Goal: Task Accomplishment & Management: Manage account settings

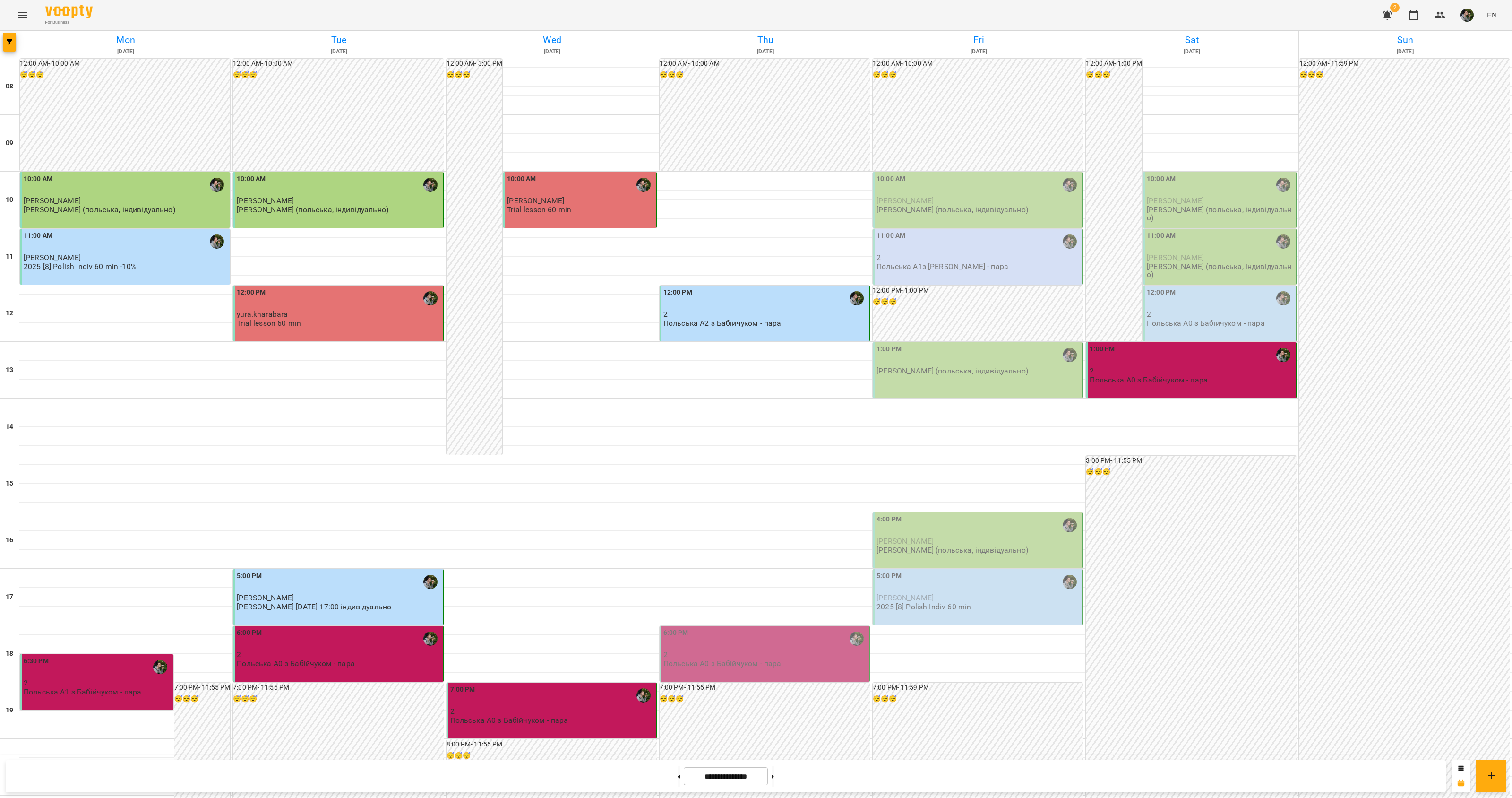
scroll to position [59, 0]
click at [890, 593] on span "[PERSON_NAME]" at bounding box center [905, 597] width 57 height 9
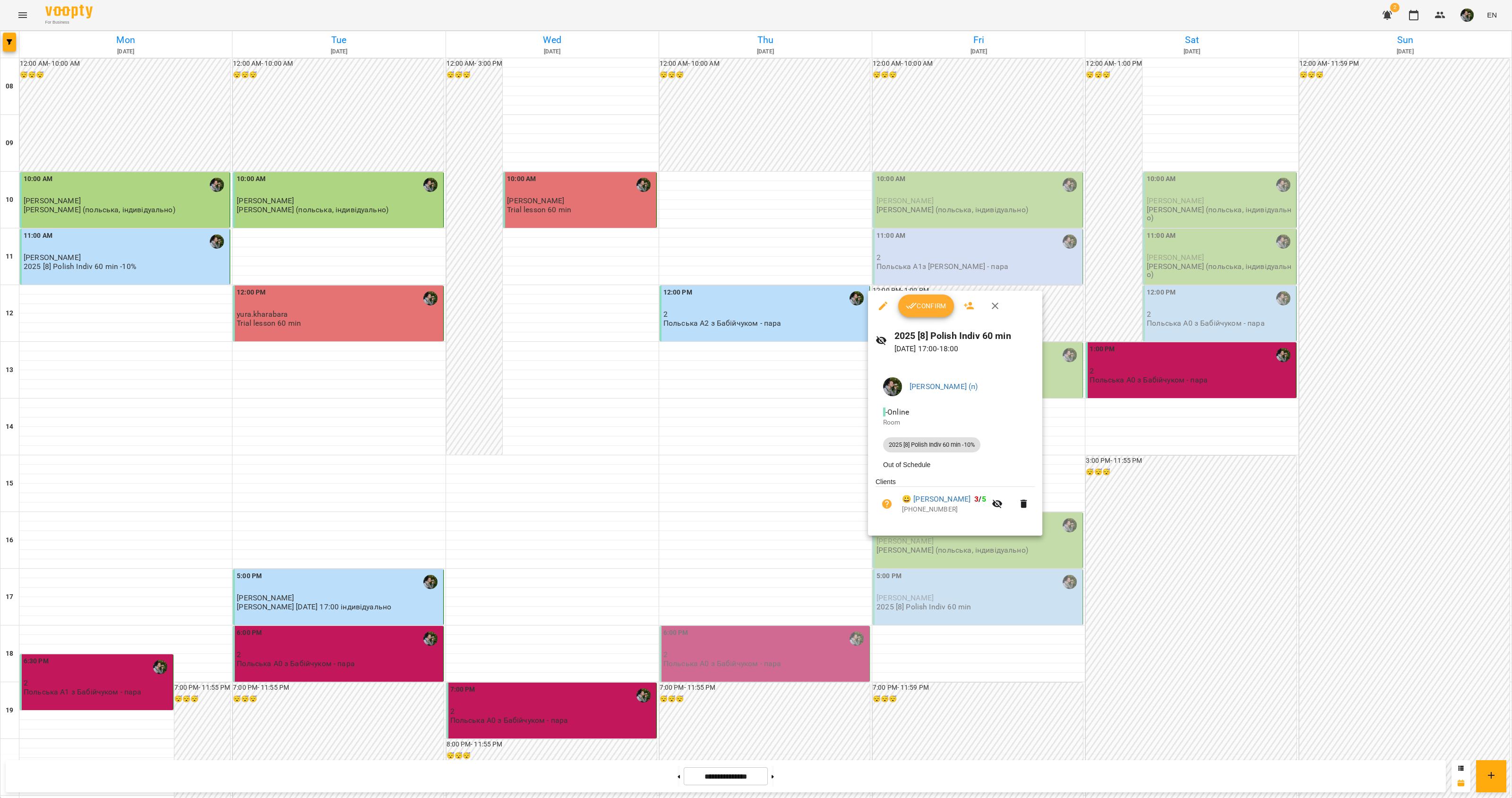
click at [888, 553] on div at bounding box center [756, 399] width 1512 height 798
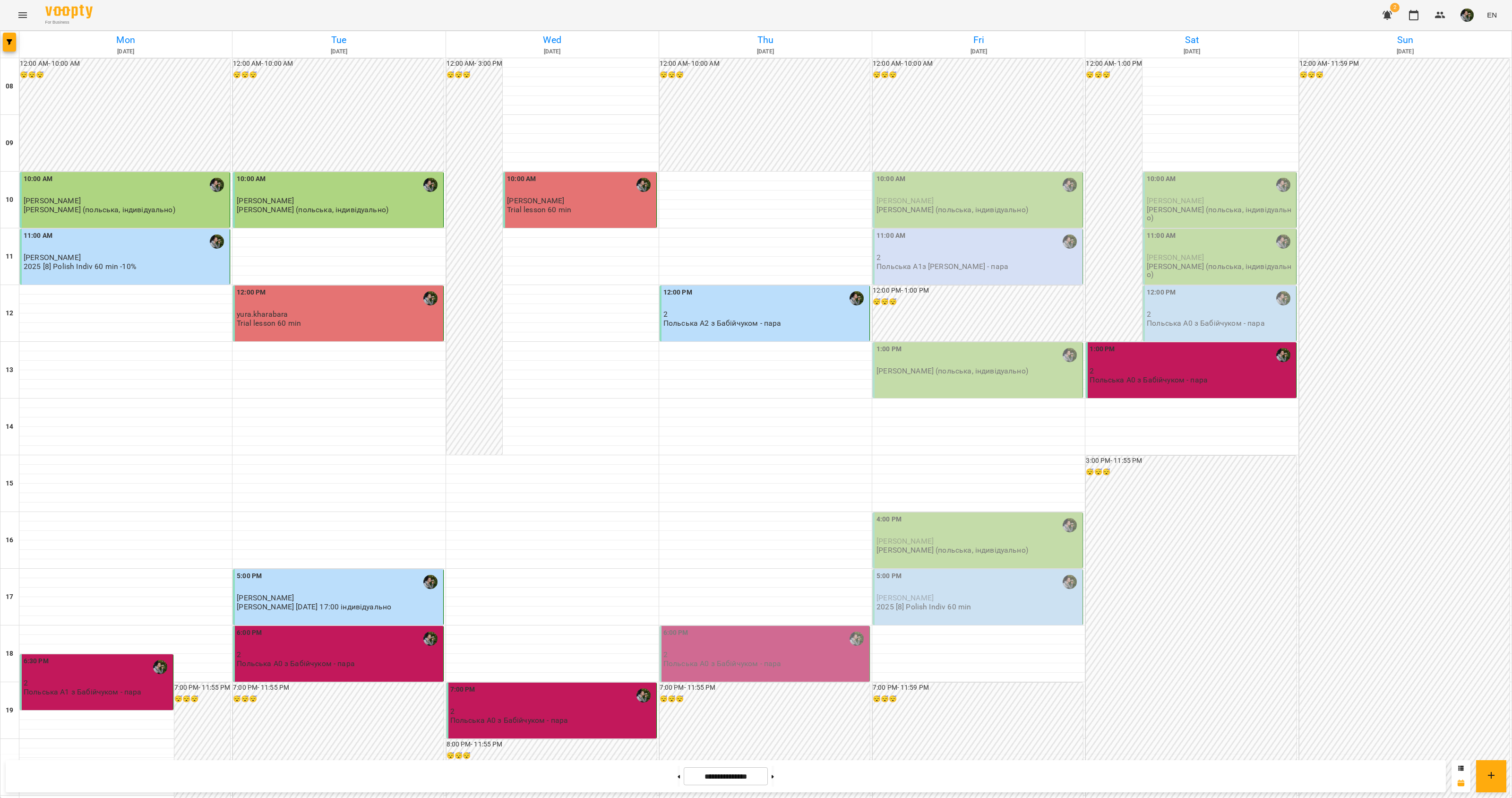
click at [887, 569] on div "5:00 PM [PERSON_NAME] 2025 [8] Polish Indiv 60 min" at bounding box center [978, 597] width 210 height 56
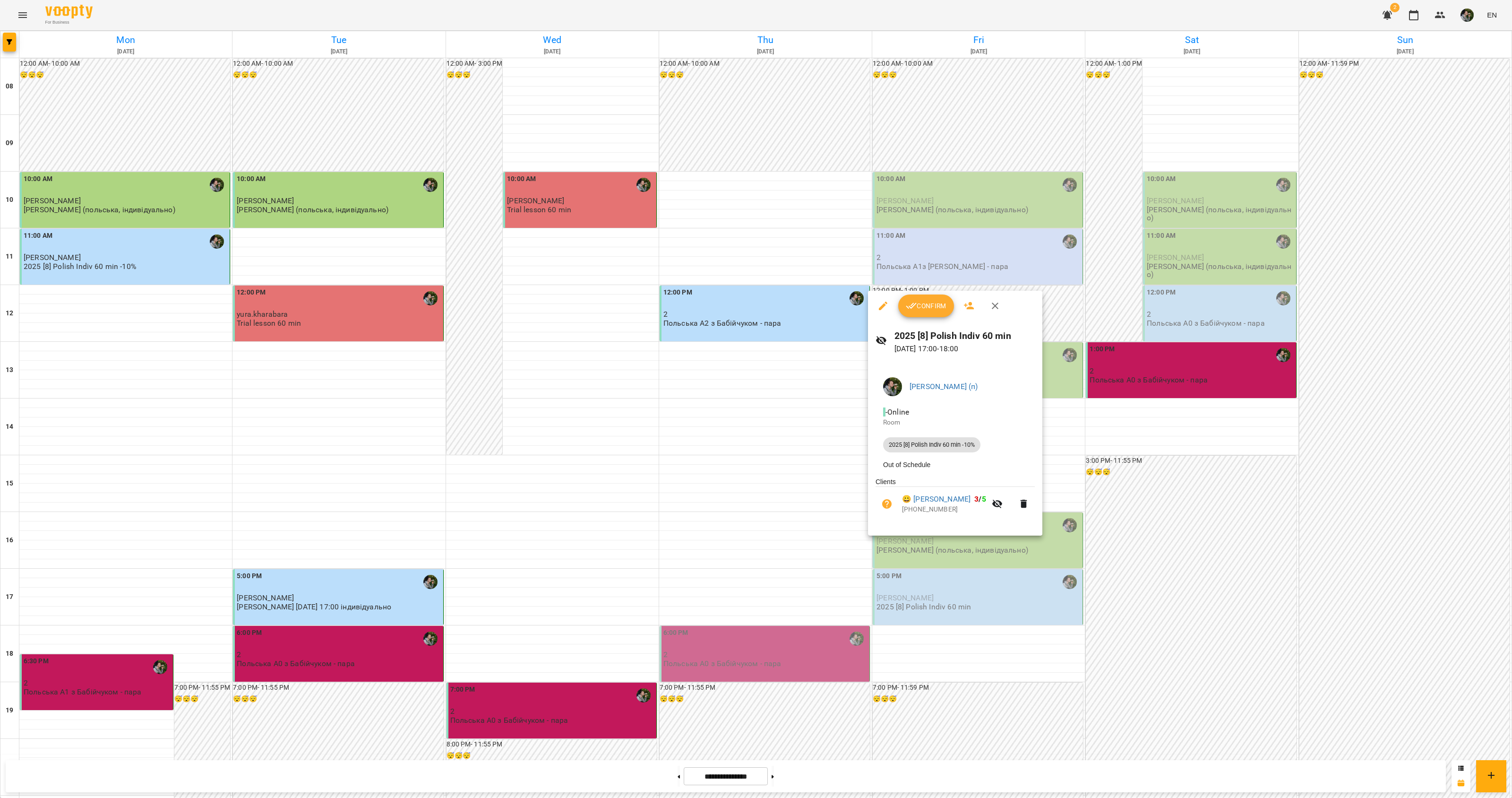
click at [887, 551] on div at bounding box center [756, 399] width 1512 height 798
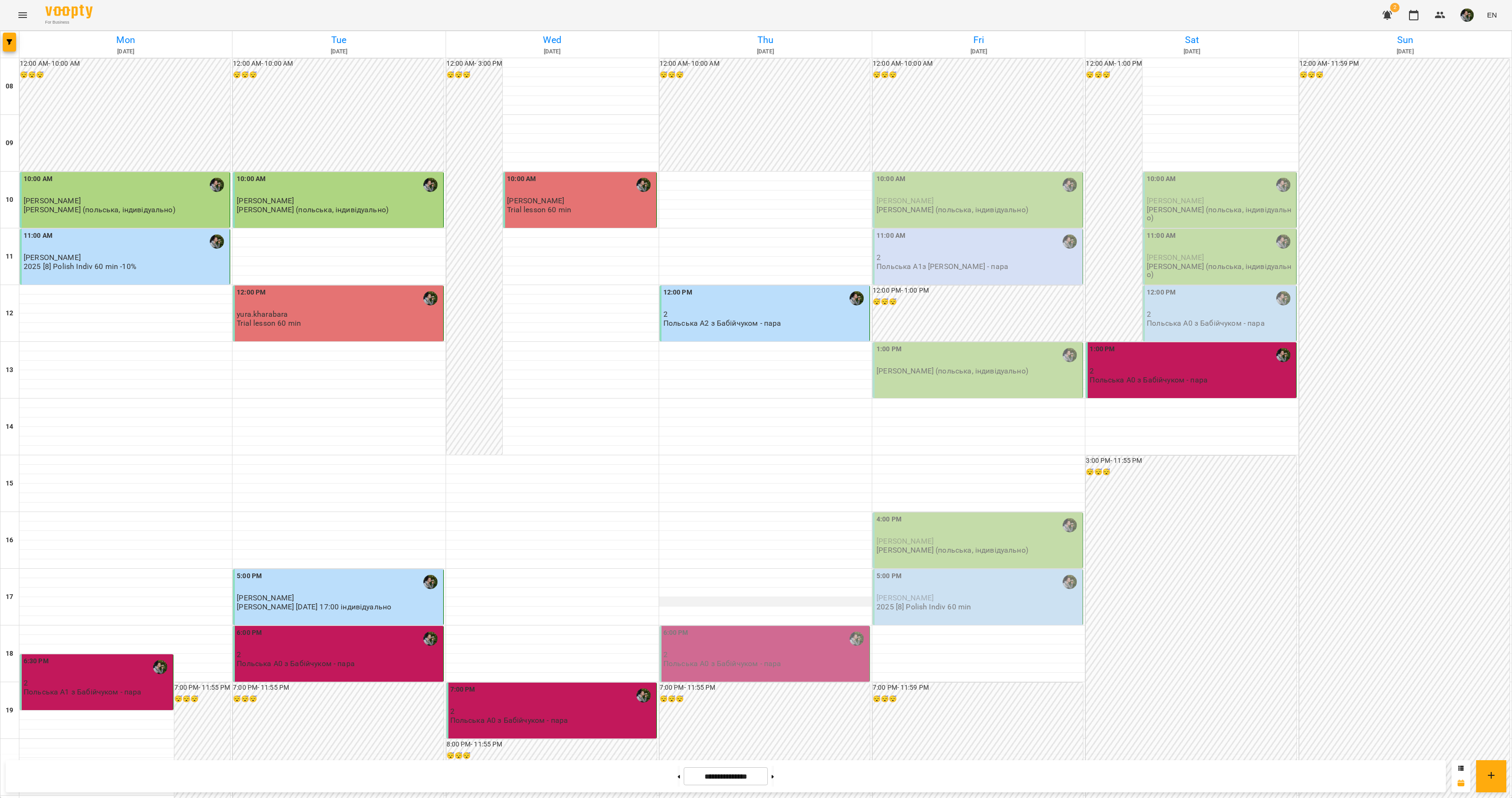
scroll to position [154, 0]
click at [743, 651] on p "2" at bounding box center [765, 655] width 204 height 8
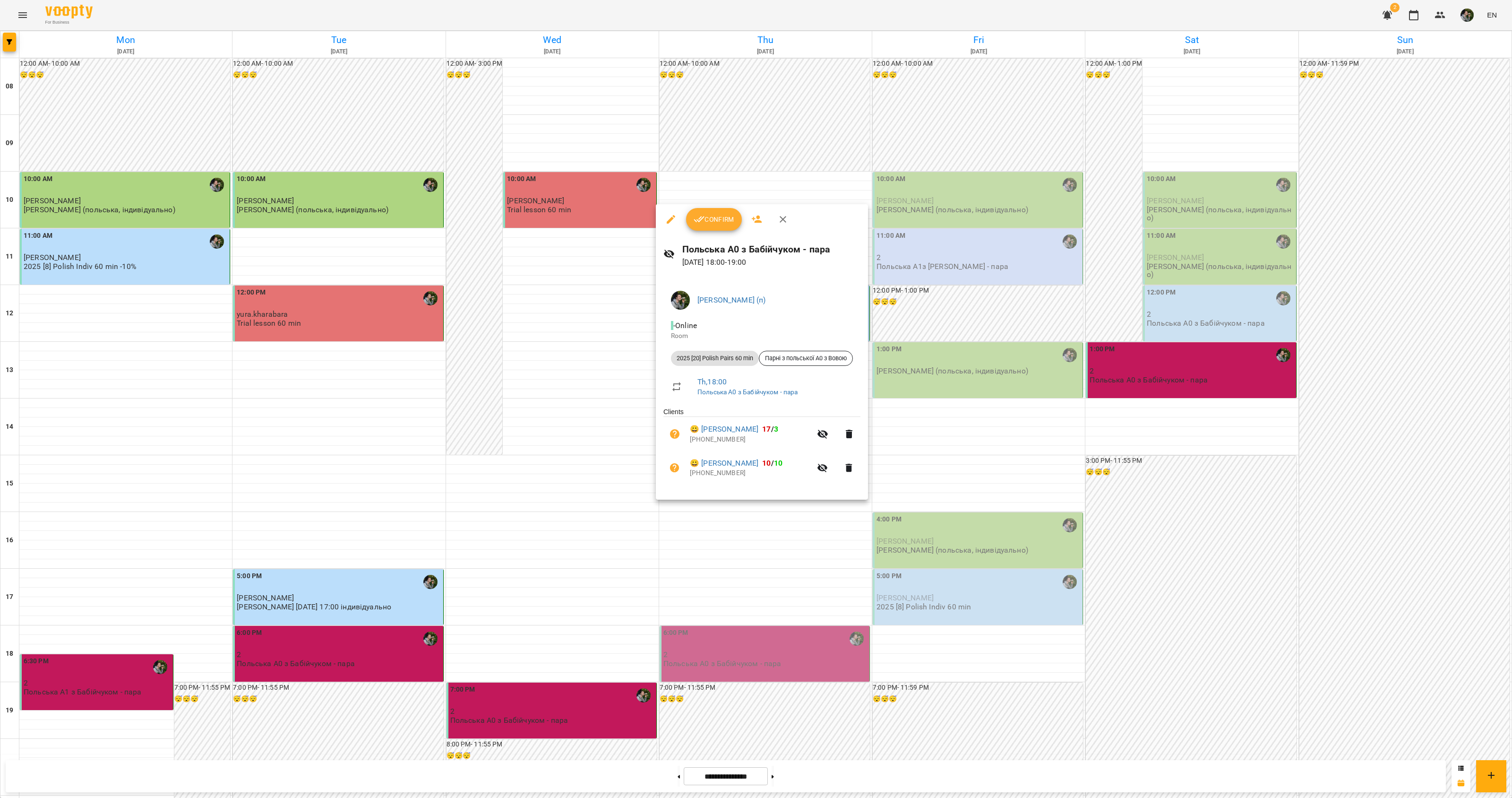
click at [714, 221] on span "Confirm" at bounding box center [714, 219] width 41 height 11
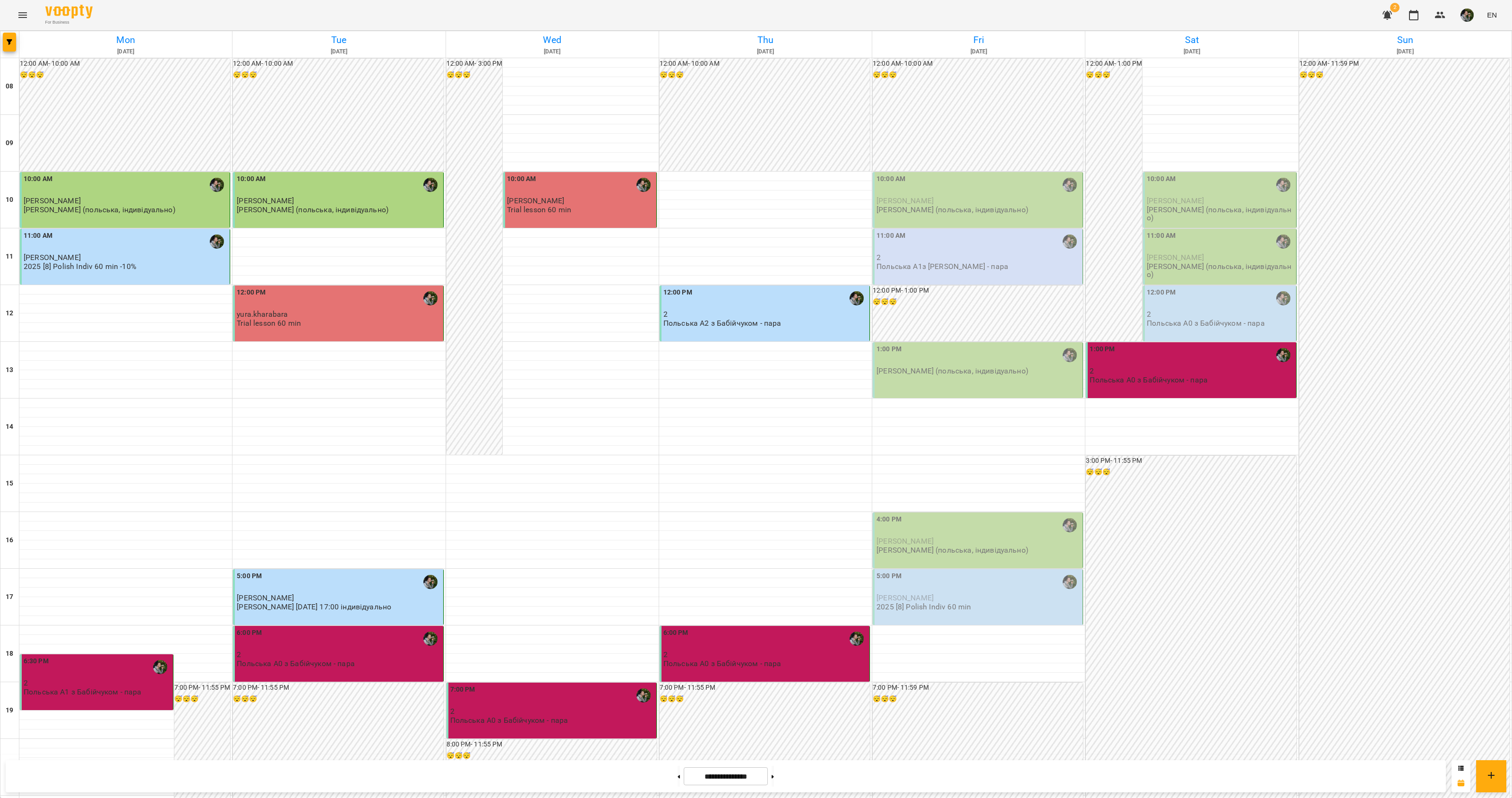
click at [924, 201] on span "[PERSON_NAME]" at bounding box center [905, 200] width 57 height 9
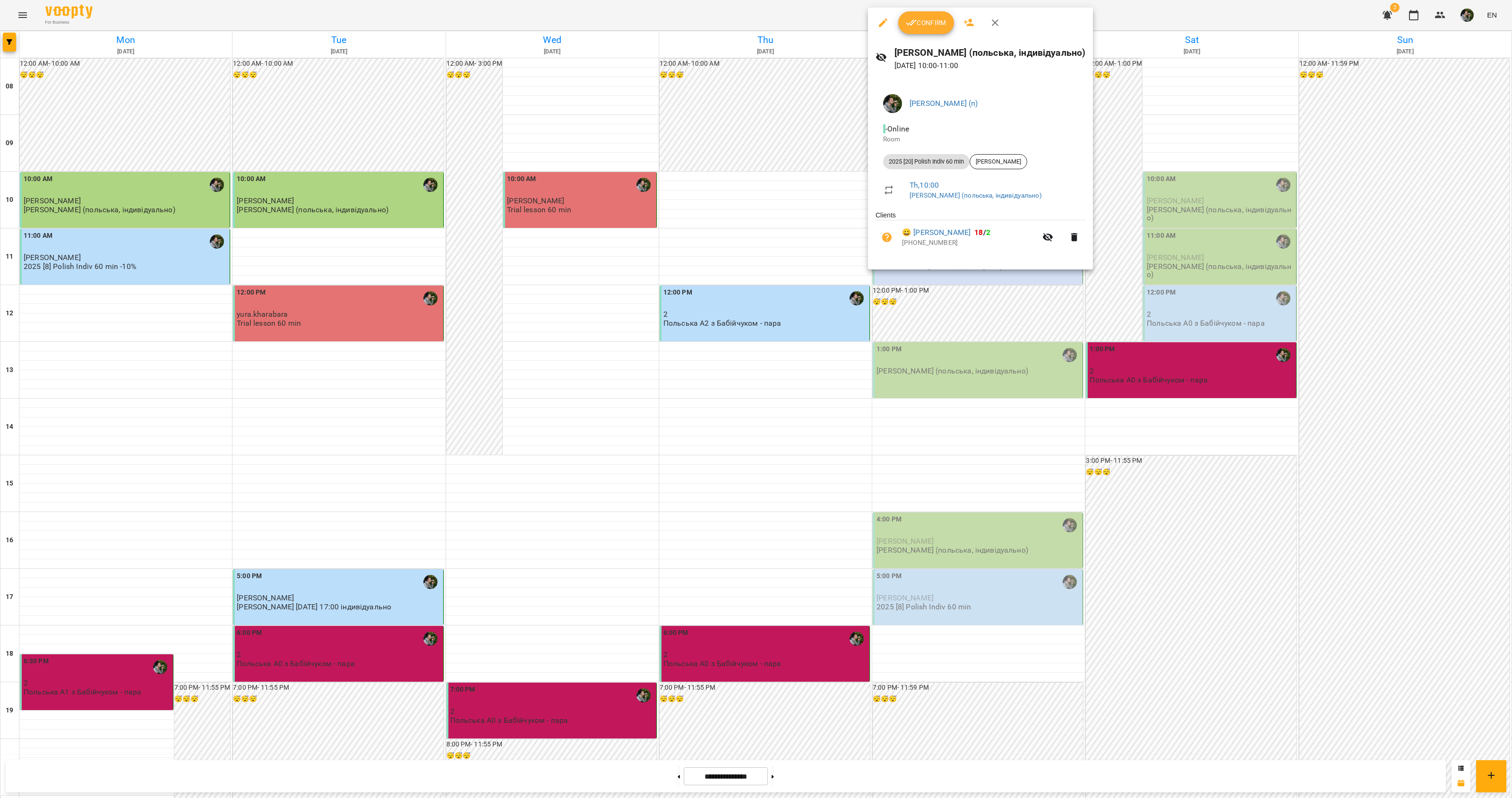
click at [872, 308] on div at bounding box center [756, 399] width 1512 height 798
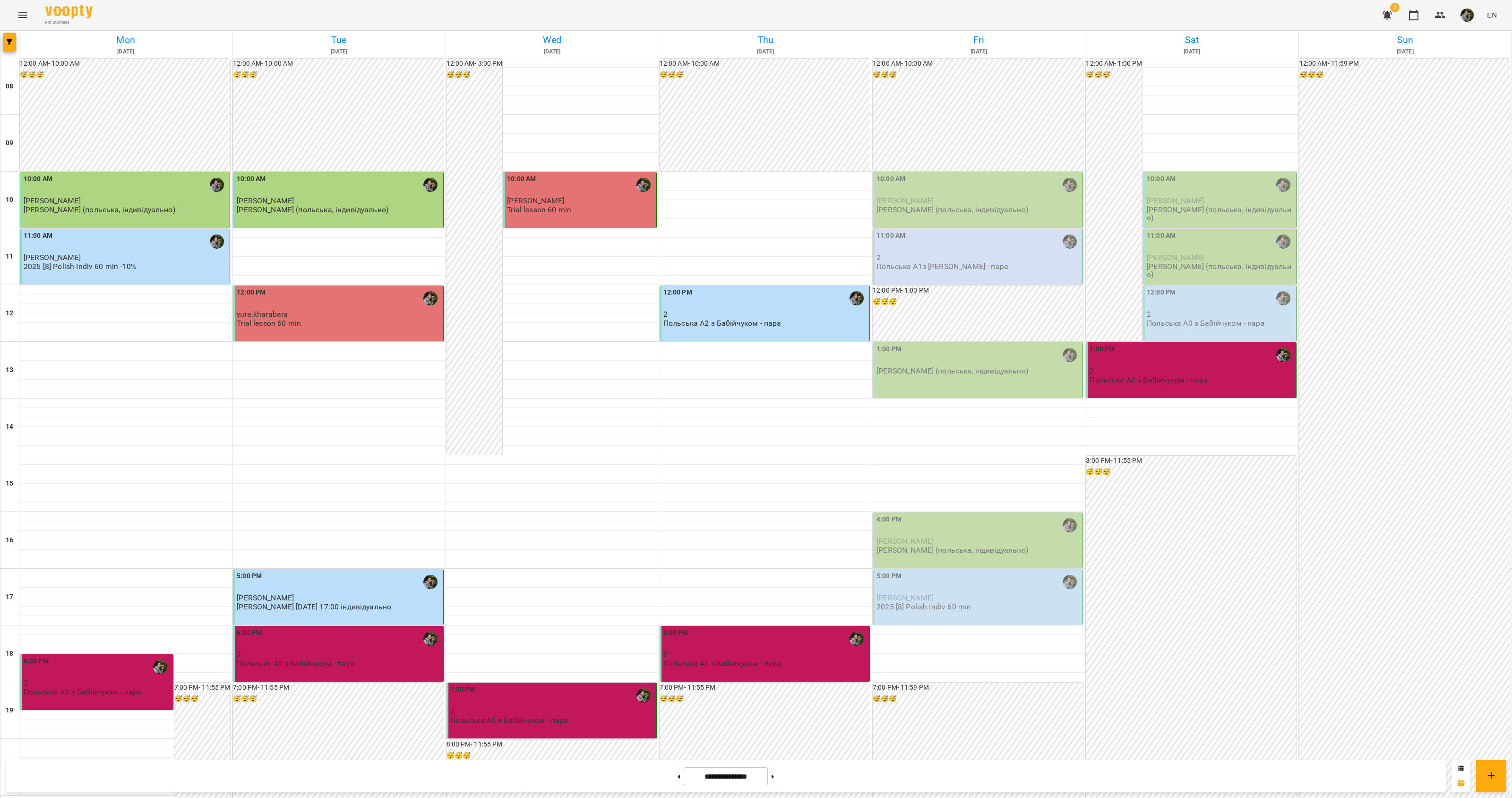
click at [920, 256] on p "2" at bounding box center [978, 257] width 204 height 8
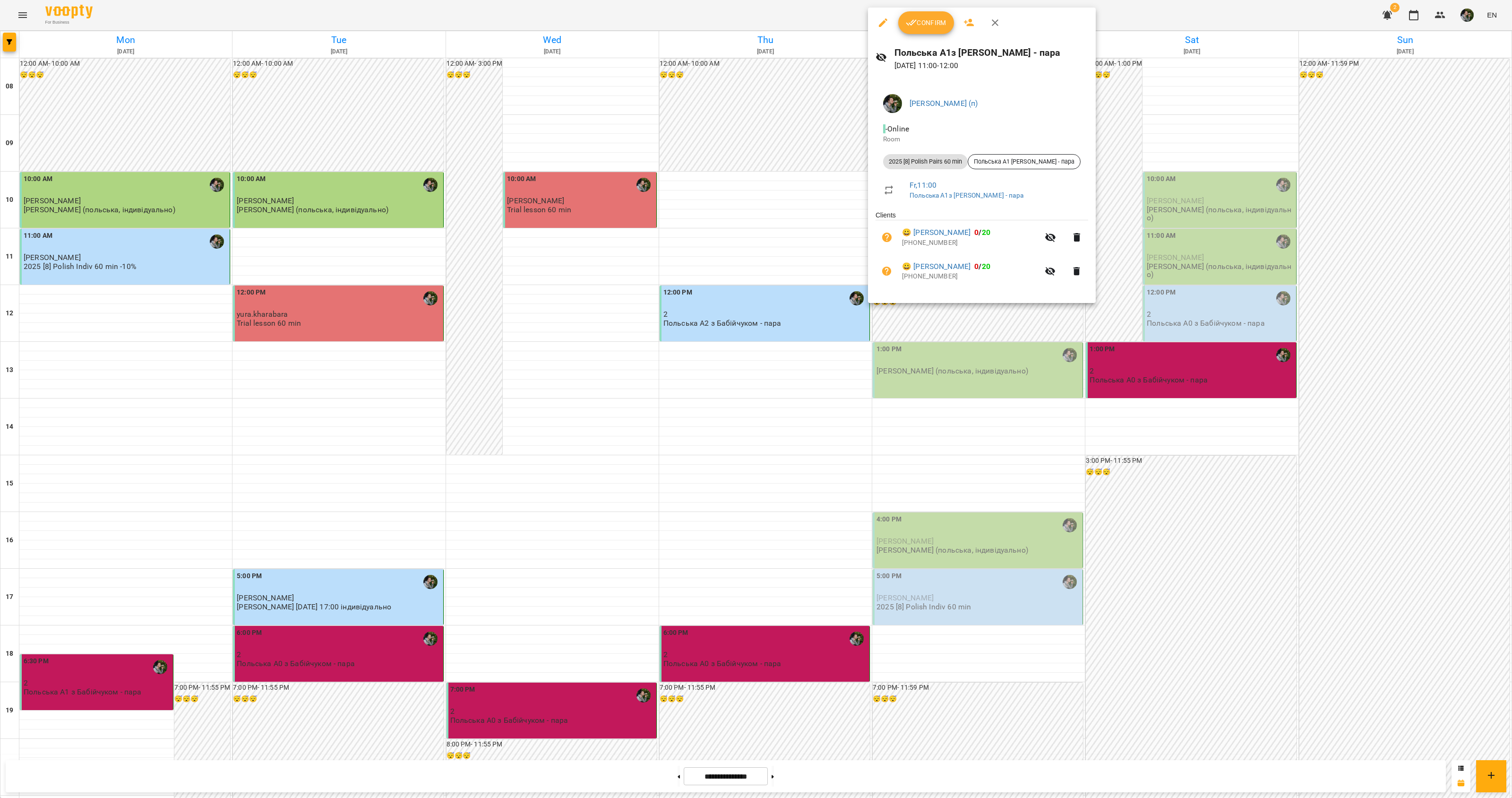
click at [946, 324] on div at bounding box center [756, 399] width 1512 height 798
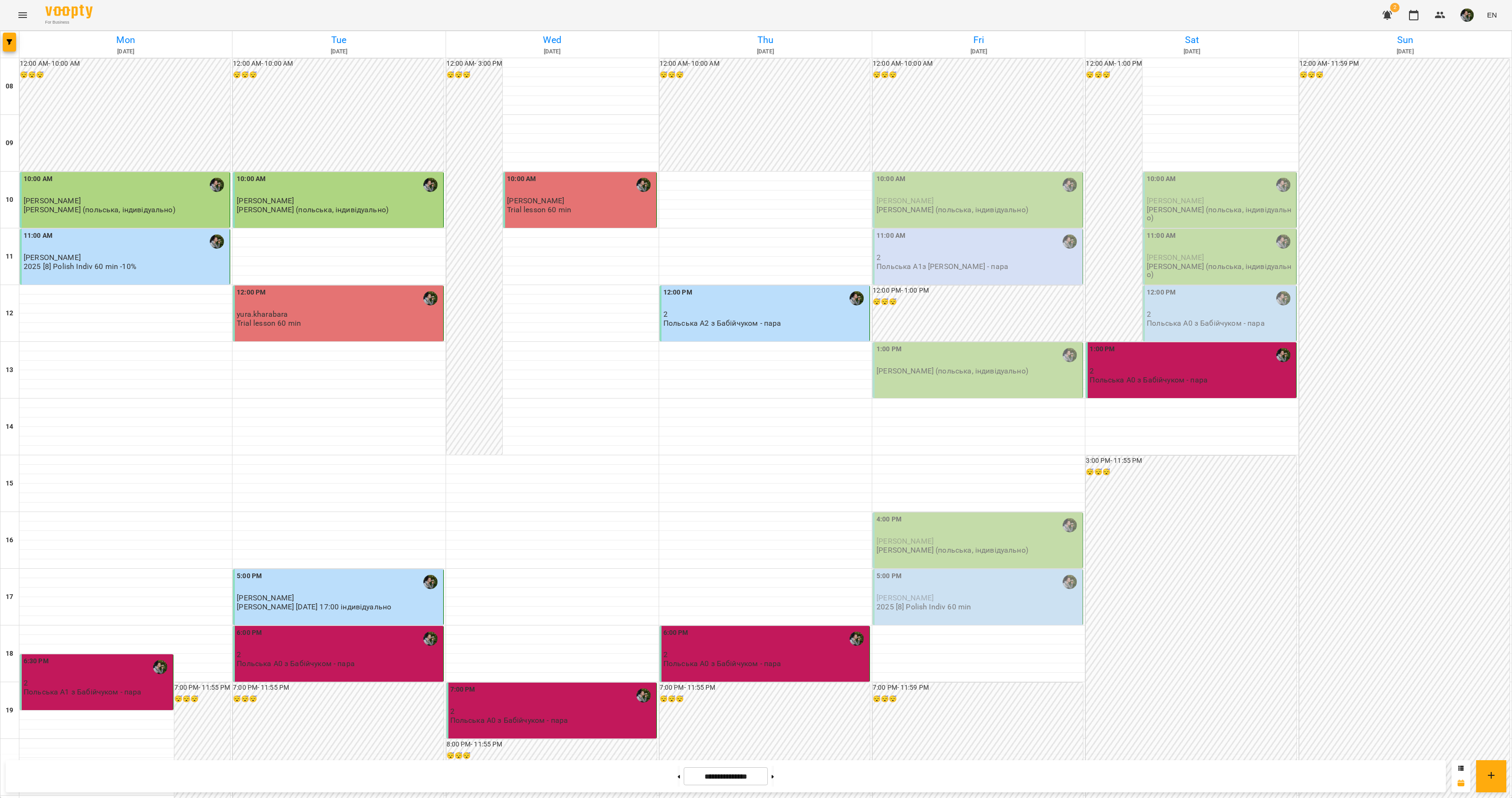
scroll to position [59, 0]
click at [934, 367] on p "[PERSON_NAME] (польська, індивідуально)" at bounding box center [952, 371] width 151 height 8
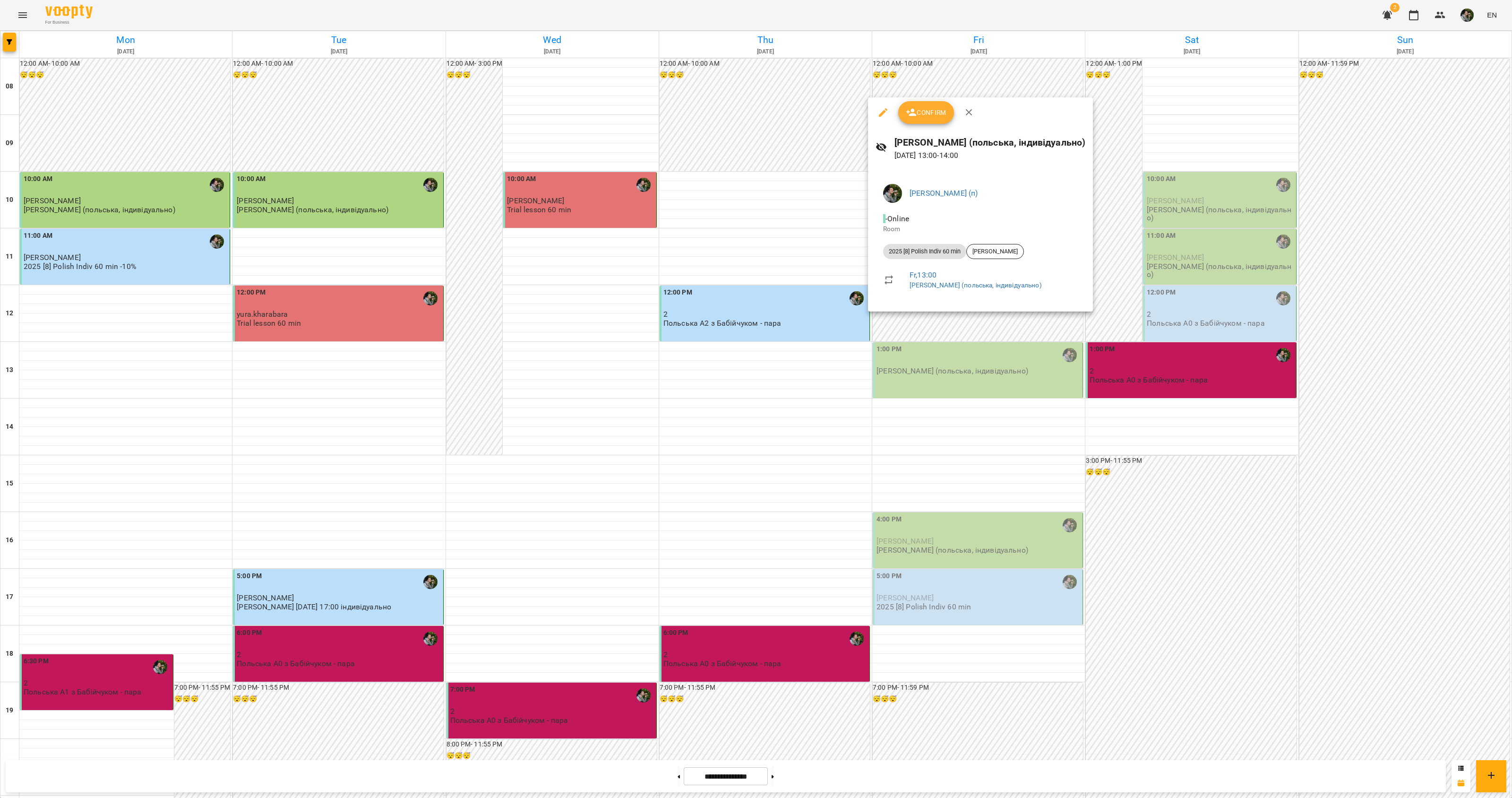
click at [914, 318] on div at bounding box center [756, 399] width 1512 height 798
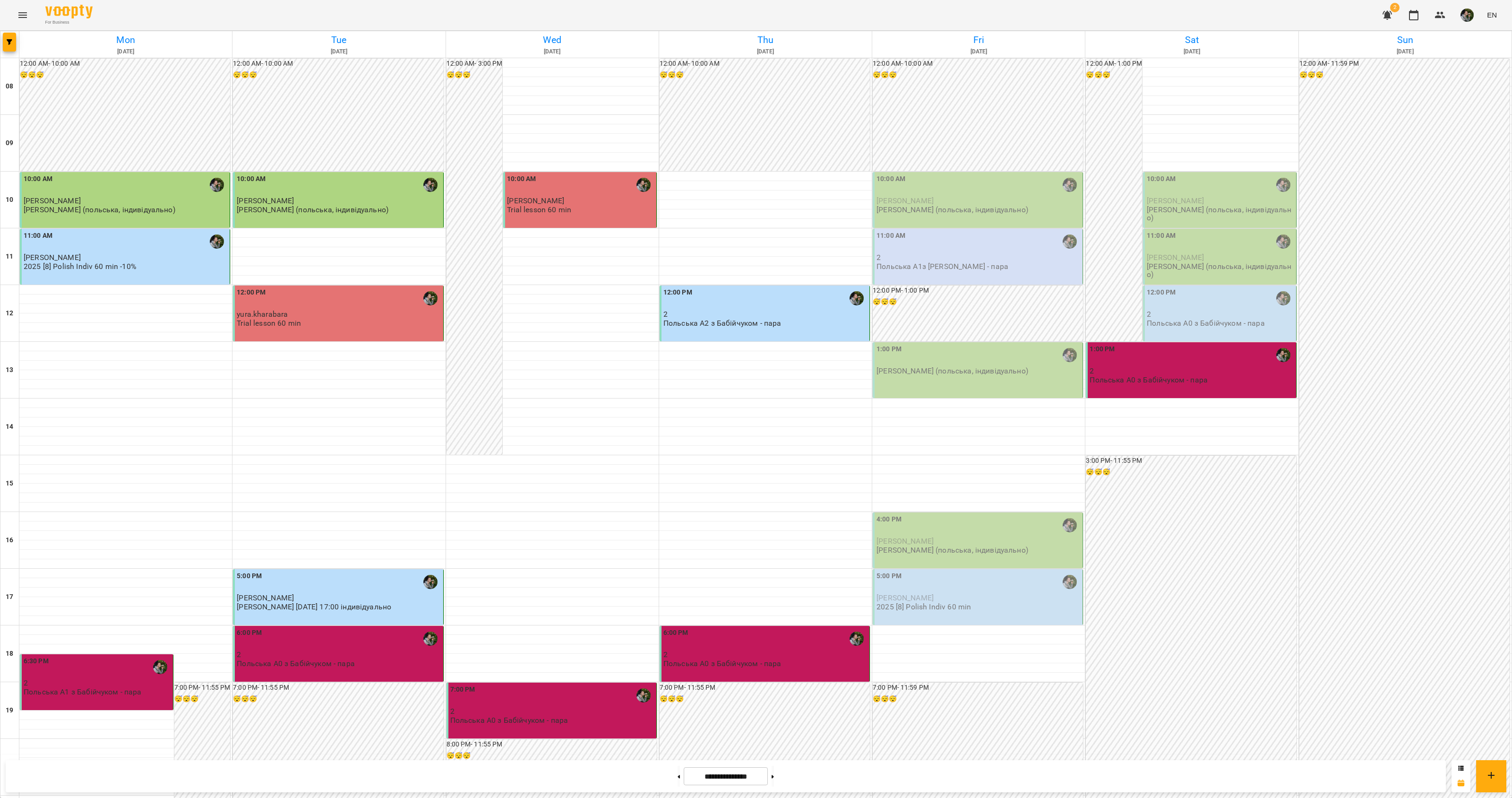
click at [920, 514] on div "4:00 PM" at bounding box center [978, 525] width 204 height 22
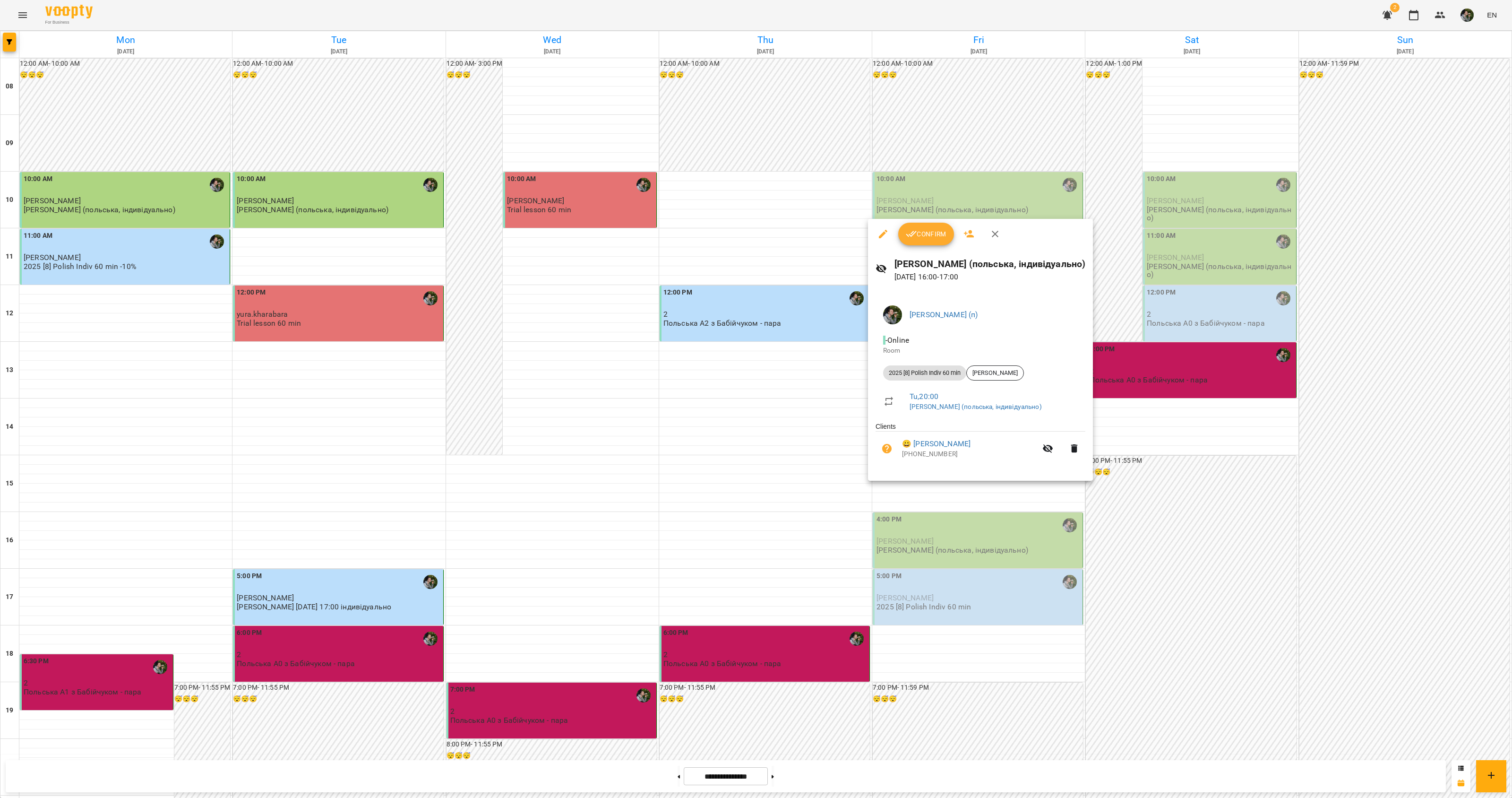
click at [910, 528] on div at bounding box center [756, 399] width 1512 height 798
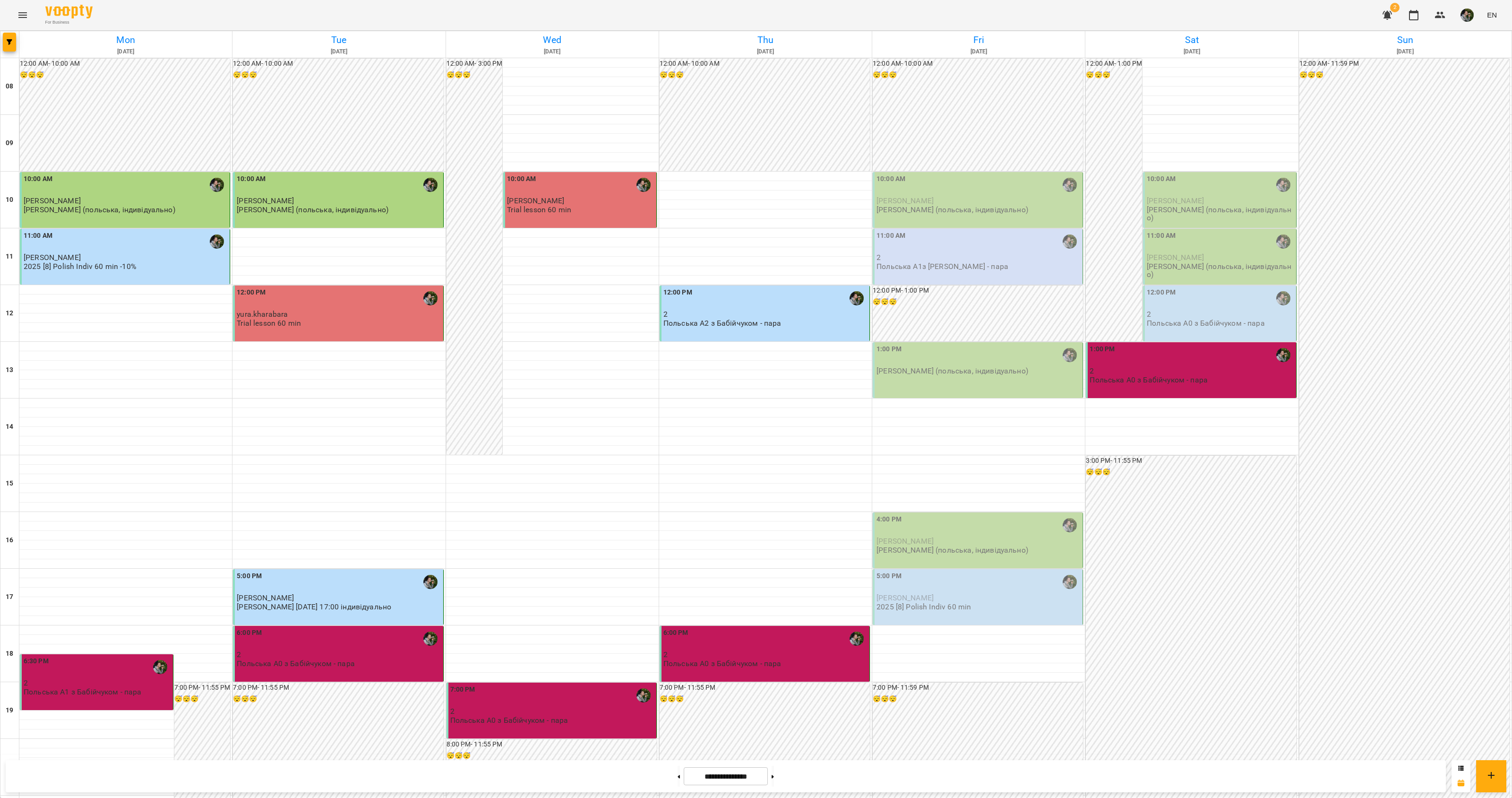
click at [906, 602] on p "2025 [8] Polish Indiv 60 min" at bounding box center [923, 607] width 95 height 8
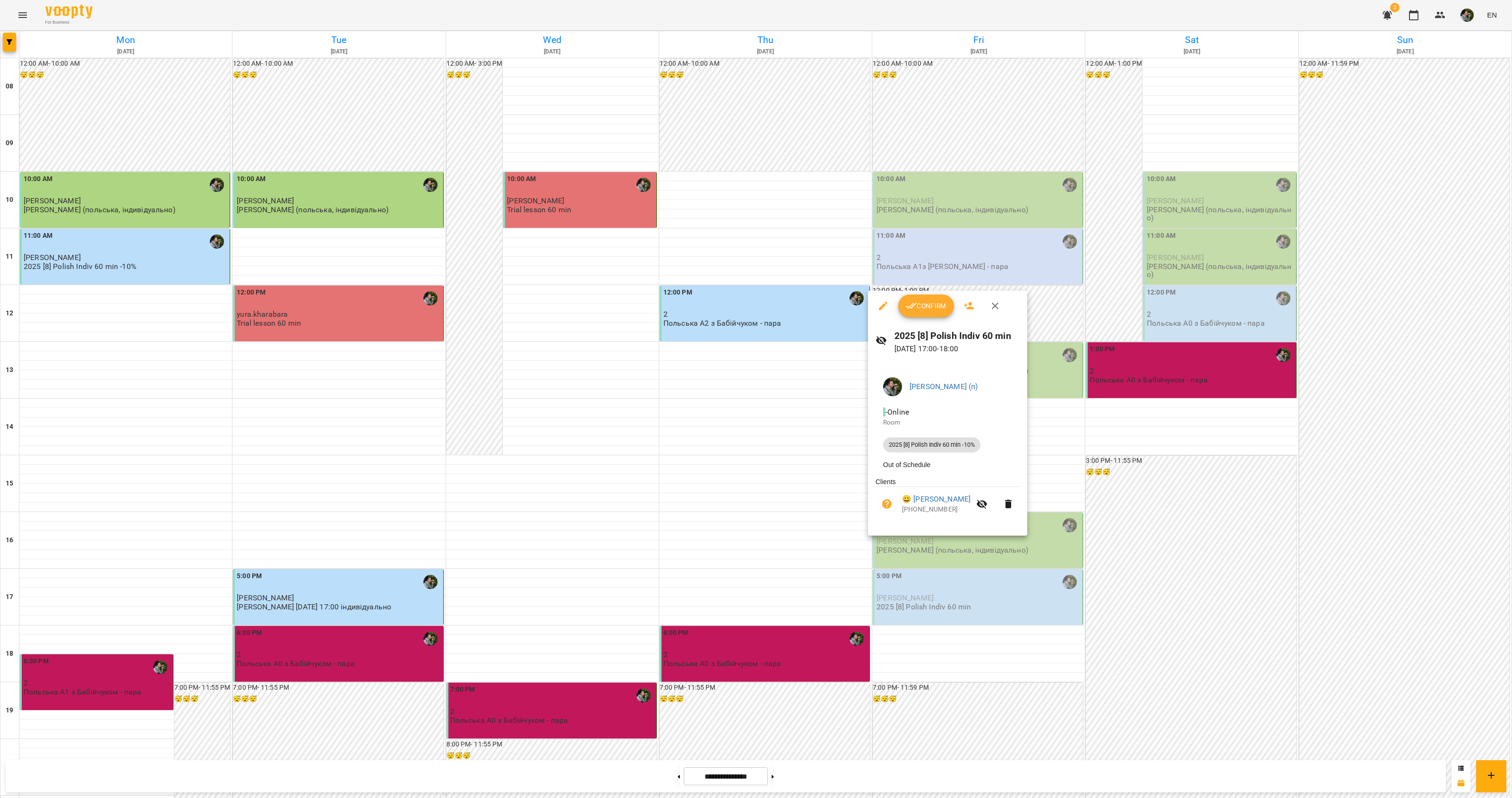
click at [906, 558] on div at bounding box center [756, 399] width 1512 height 798
